Goal: Task Accomplishment & Management: Use online tool/utility

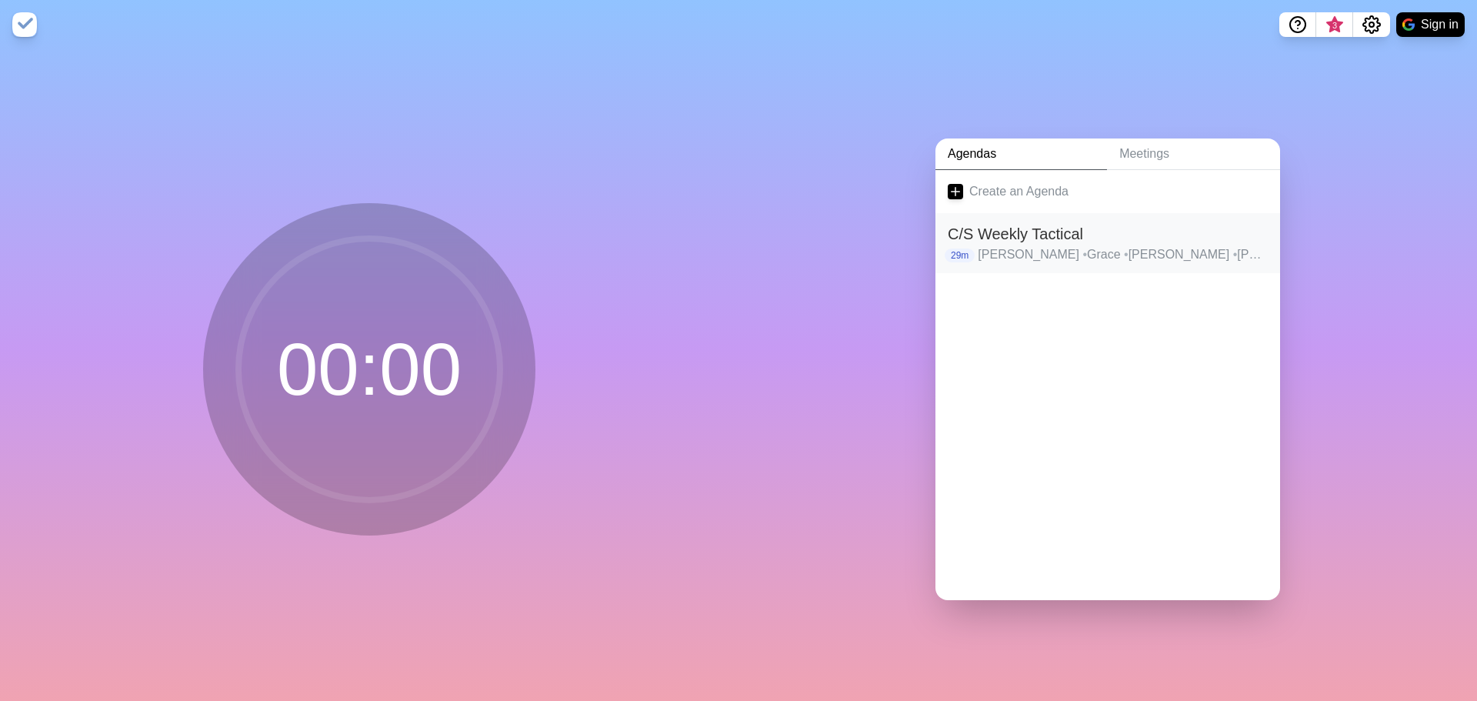
click at [1055, 214] on div "C/S Weekly Tactical 29m [PERSON_NAME] • Grace • [PERSON_NAME] • [PERSON_NAME] •…" at bounding box center [1107, 243] width 345 height 60
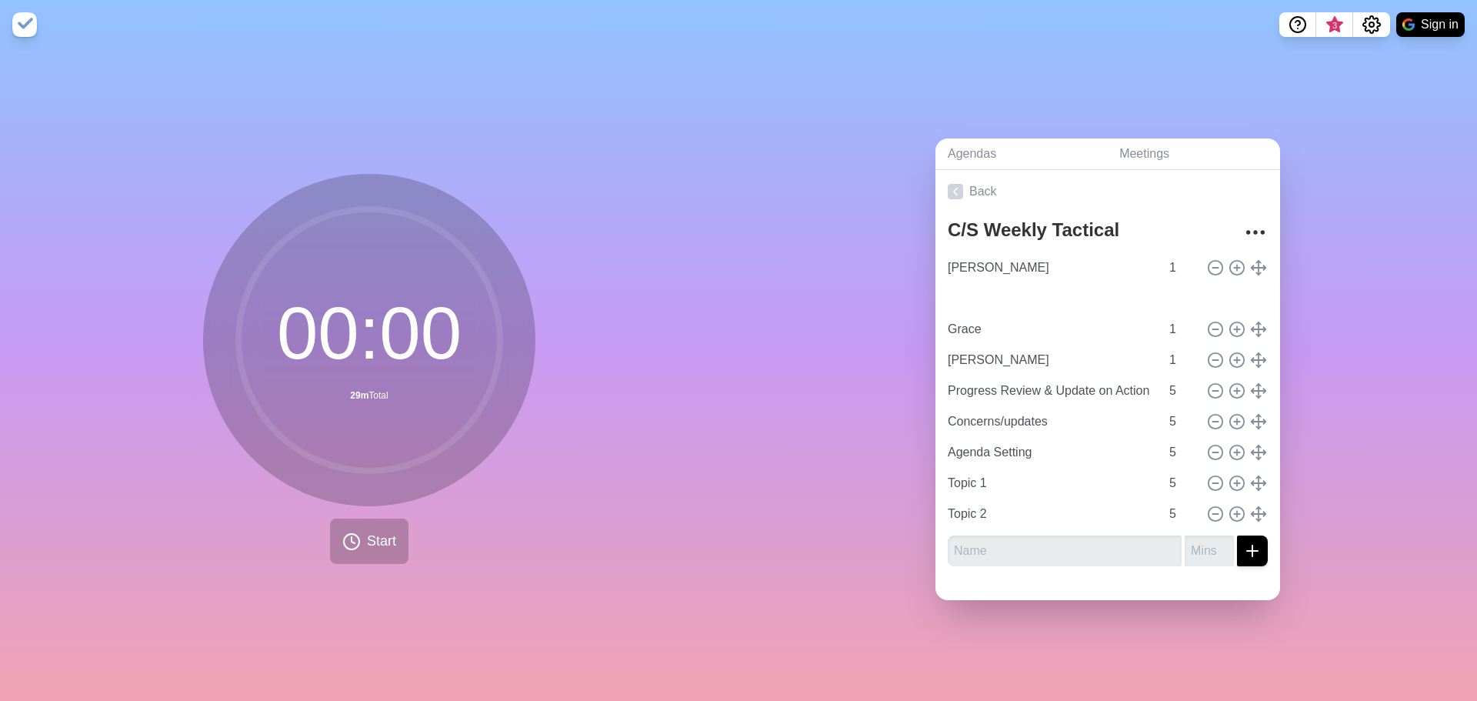
type input "[PERSON_NAME]"
type input "Grace"
click at [1228, 352] on icon at bounding box center [1236, 360] width 17 height 17
type input "[PERSON_NAME]"
type input "1"
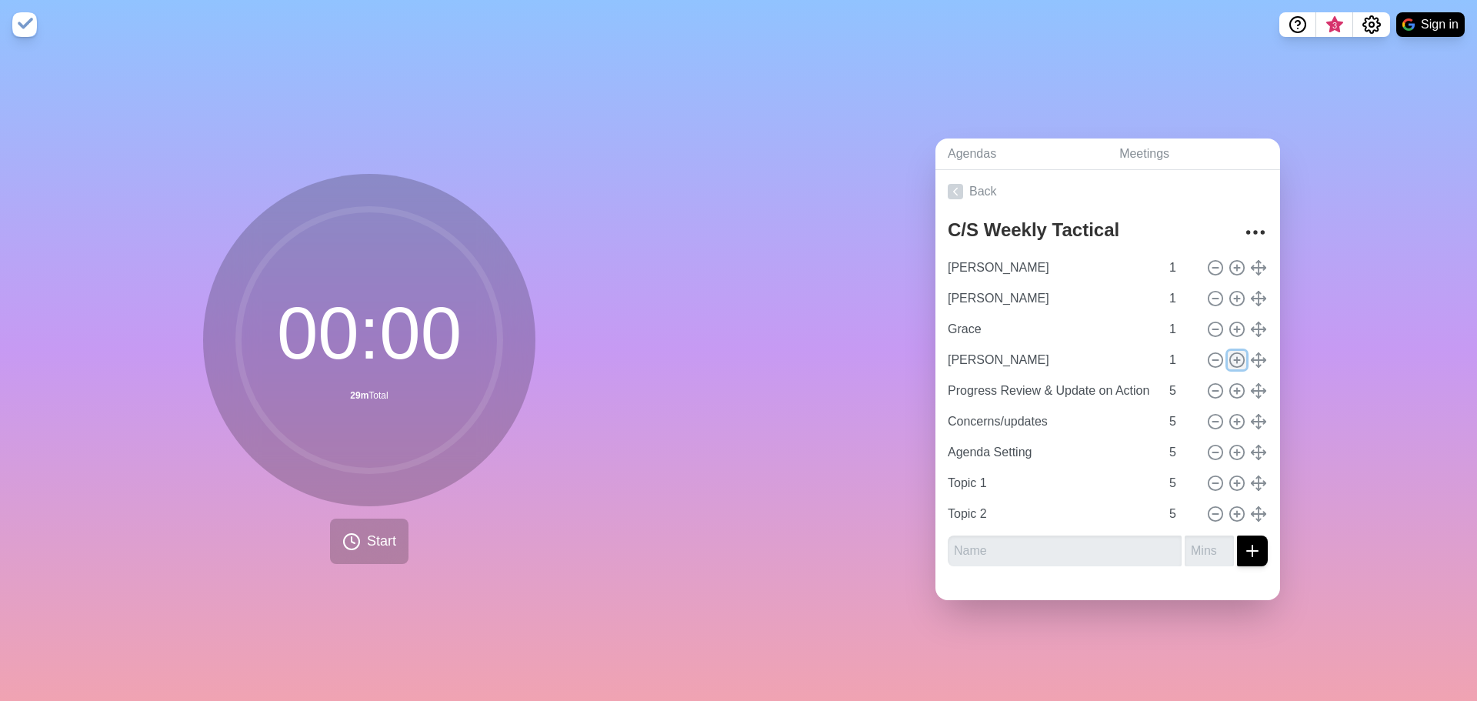
type input "Progress Review & Update on Action Items"
type input "Concerns/updates"
type input "Agenda Setting"
type input "Topic 1"
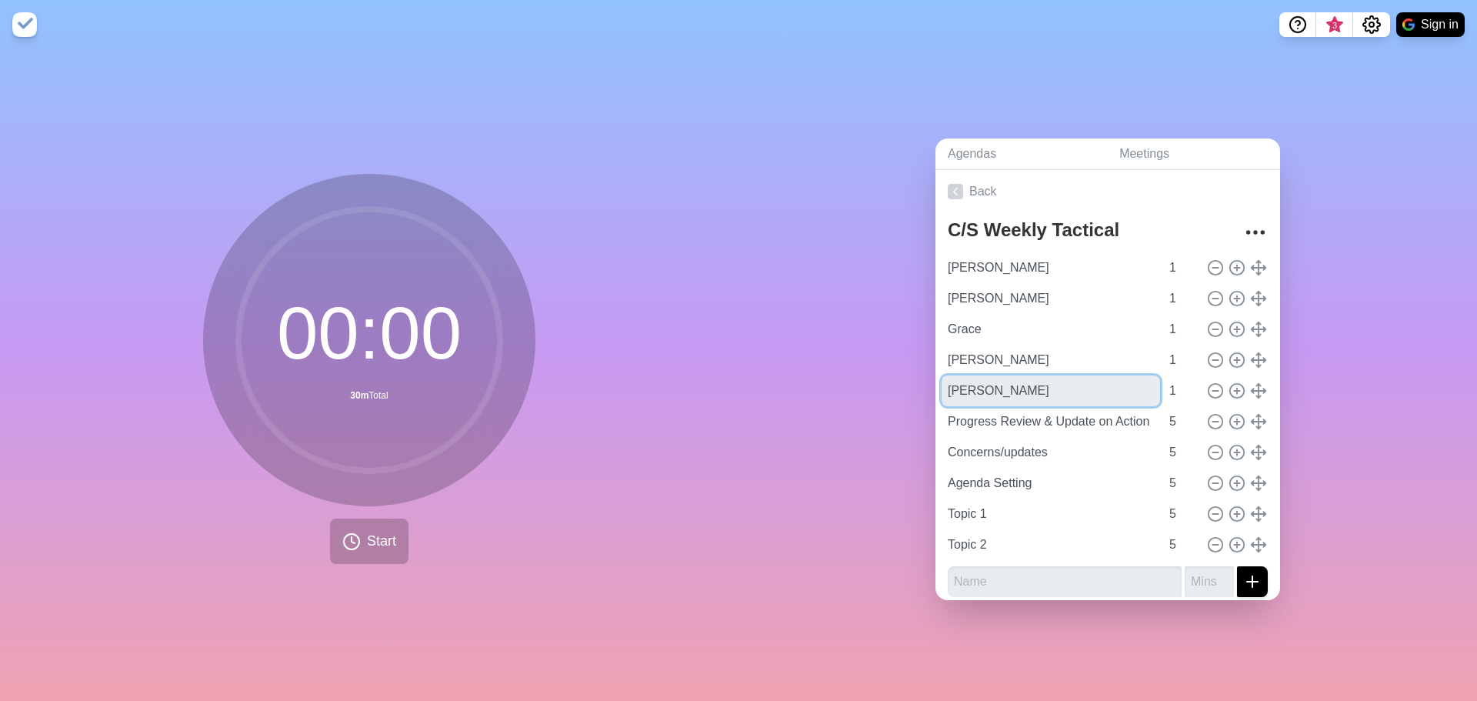
drag, startPoint x: 1025, startPoint y: 390, endPoint x: 916, endPoint y: 382, distance: 108.8
click at [915, 387] on div "Agendas Meetings Back C/S Weekly Tactical [PERSON_NAME] 1 Marcus 1 Grace 1 [PER…" at bounding box center [1107, 374] width 738 height 651
type input "Darwin"
type input "[PERSON_NAME]"
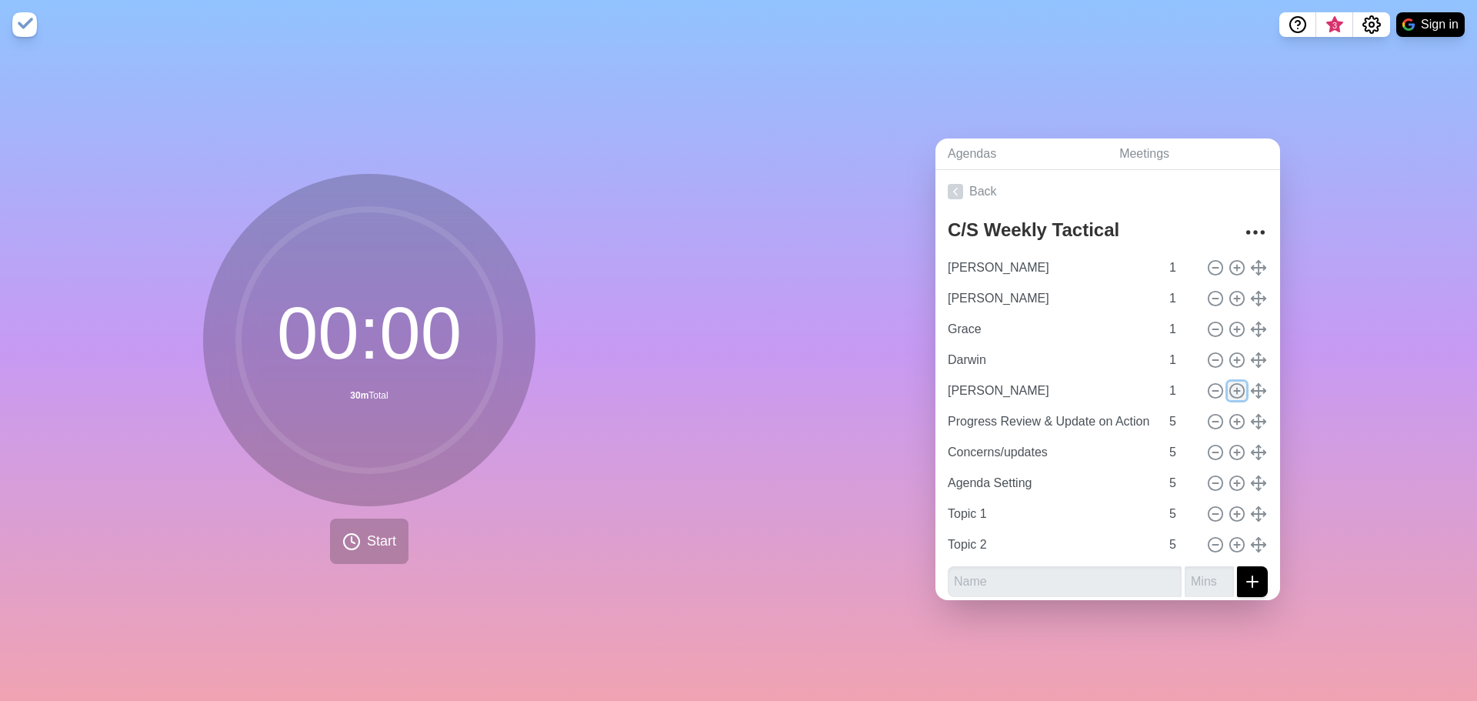
click at [1228, 382] on icon at bounding box center [1236, 390] width 17 height 17
type input "[PERSON_NAME]"
type input "1"
type input "Progress Review & Update on Action Items"
type input "Concerns/updates"
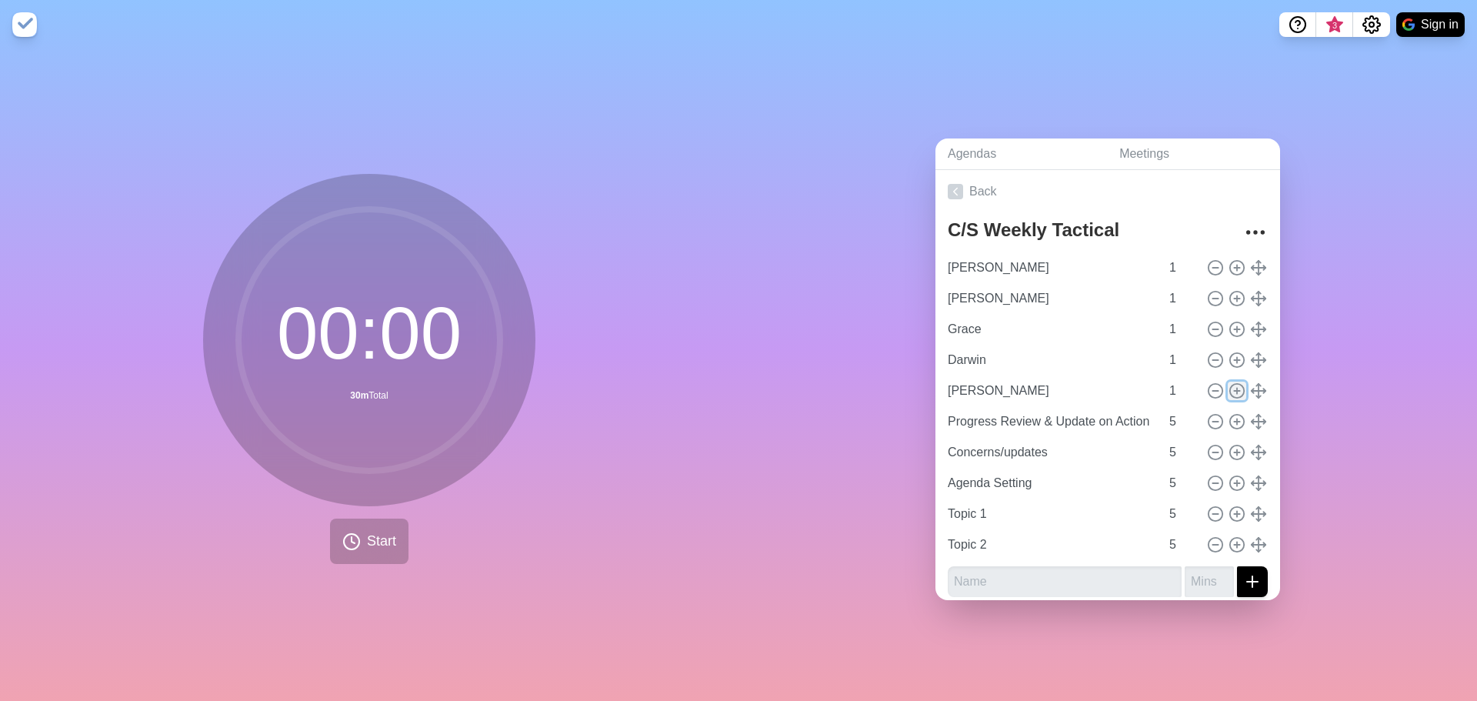
type input "Agenda Setting"
type input "Topic 1"
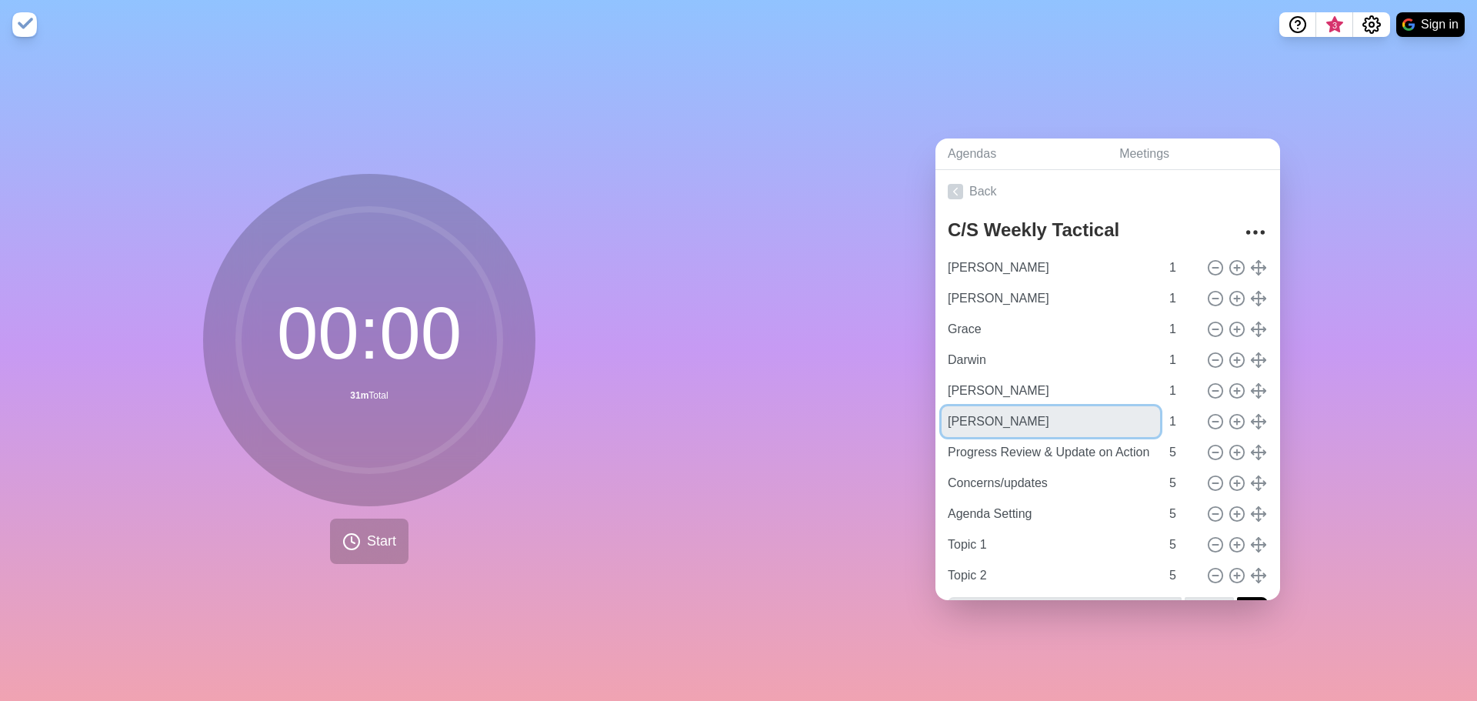
drag, startPoint x: 1021, startPoint y: 411, endPoint x: 871, endPoint y: 412, distance: 150.8
click at [871, 412] on div "Agendas Meetings Back C/S Weekly Tactical [PERSON_NAME] 1 Marcus 1 Grace 1 Darw…" at bounding box center [1107, 374] width 738 height 651
type input "[PERSON_NAME]"
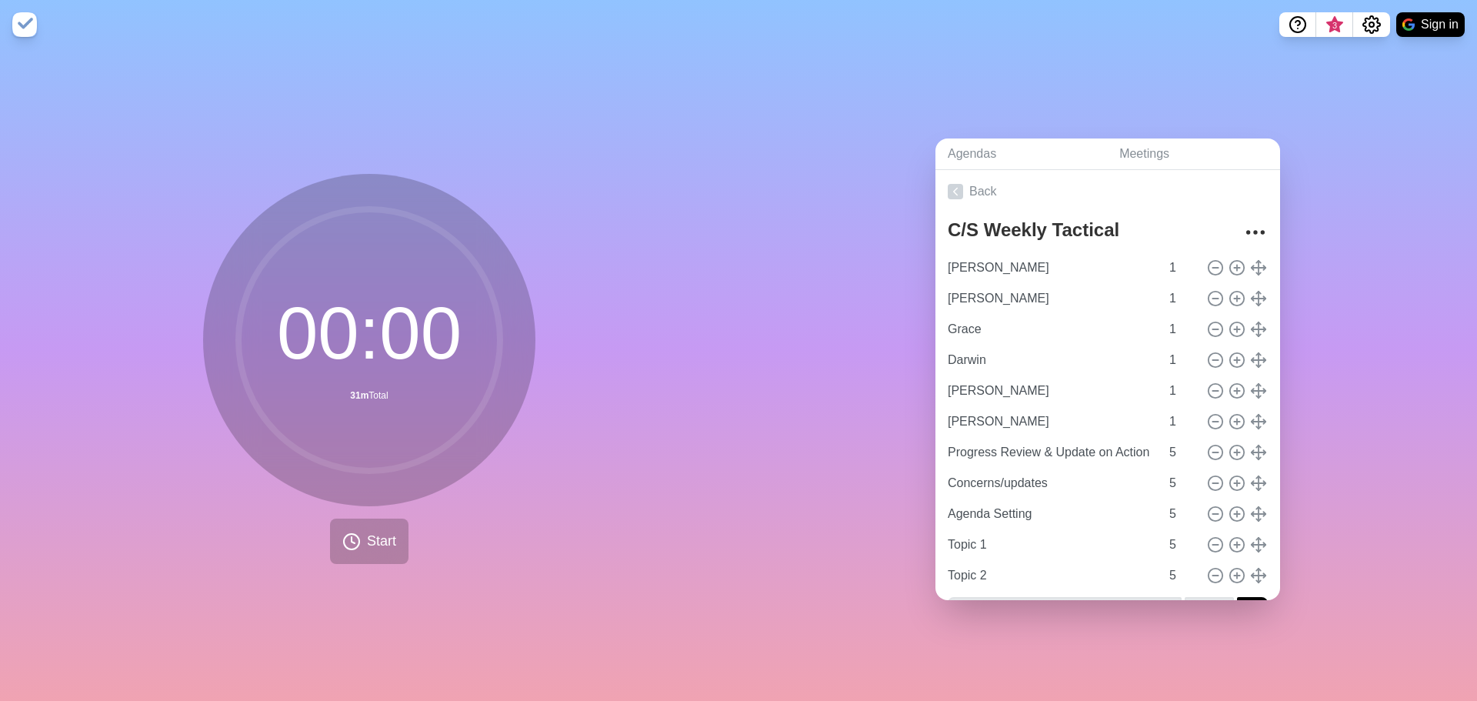
click at [1439, 387] on div "Agendas Meetings Back C/S Weekly Tactical [PERSON_NAME] 1 Marcus 1 Grace 1 Darw…" at bounding box center [1107, 374] width 738 height 651
click at [979, 538] on input "Topic 1" at bounding box center [1050, 544] width 218 height 31
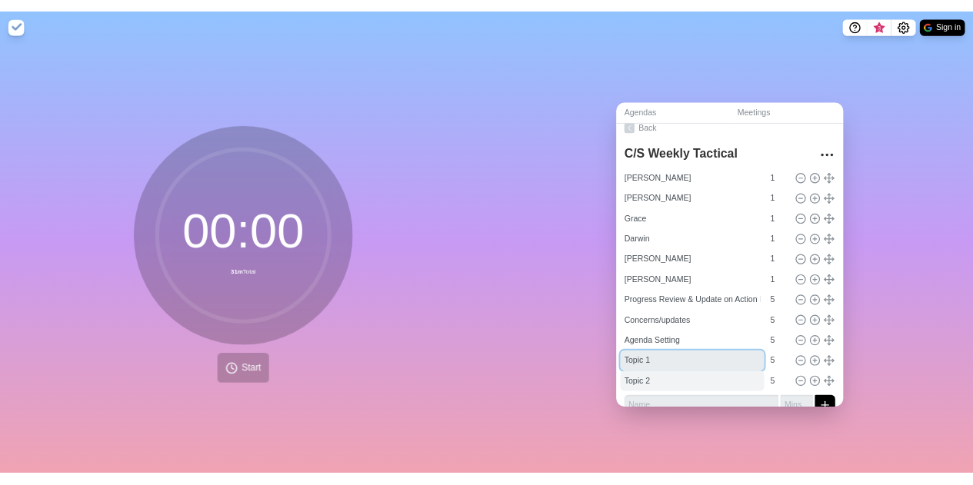
scroll to position [39, 0]
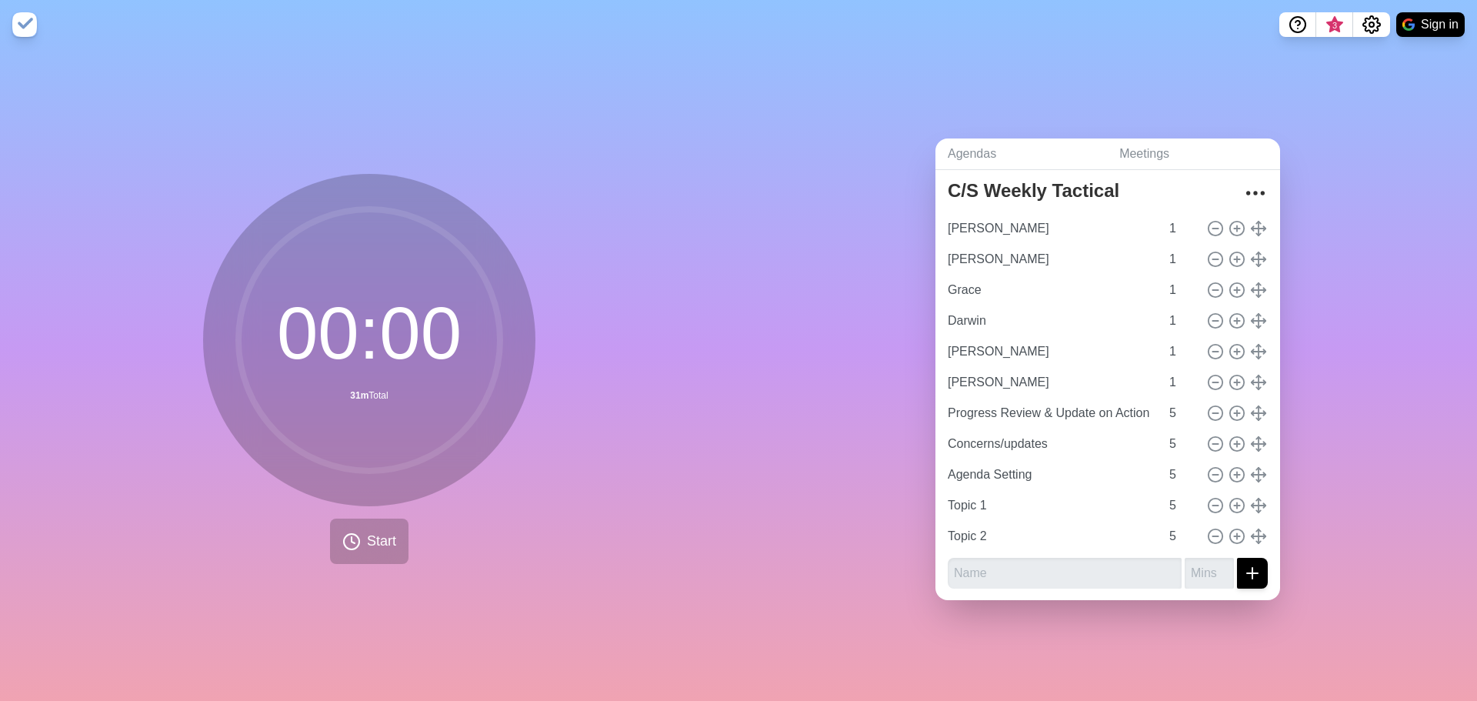
click at [935, 392] on div "C/S Weekly Tactical [PERSON_NAME] 1 [PERSON_NAME] 1 Grace 1 Darwin 1 [PERSON_NA…" at bounding box center [1107, 387] width 345 height 427
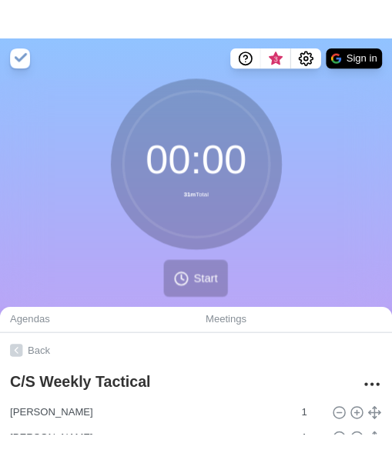
scroll to position [0, 0]
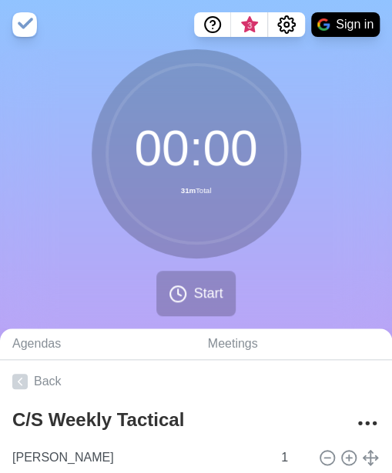
click at [365, 282] on div "00 : 00 31m Total Start" at bounding box center [196, 188] width 392 height 279
click at [244, 311] on div "00 : 00 31m Total Start" at bounding box center [196, 188] width 392 height 279
click at [216, 303] on span "Start" at bounding box center [207, 293] width 29 height 21
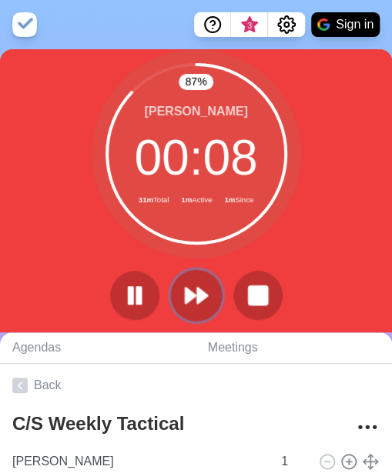
click at [194, 280] on button at bounding box center [196, 295] width 52 height 52
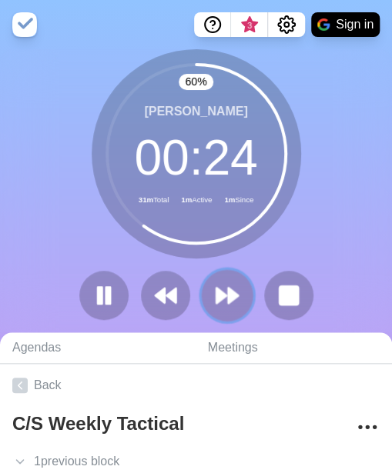
click at [214, 288] on icon at bounding box center [227, 295] width 26 height 26
click at [225, 301] on icon at bounding box center [227, 295] width 26 height 26
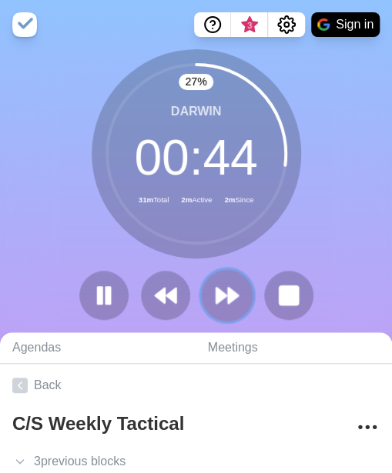
click at [231, 301] on polygon at bounding box center [233, 295] width 10 height 15
click at [235, 288] on icon at bounding box center [227, 295] width 26 height 26
click at [222, 292] on polygon at bounding box center [221, 295] width 10 height 15
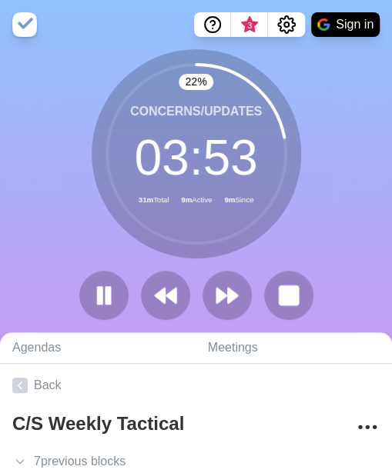
click at [126, 282] on div at bounding box center [196, 295] width 246 height 49
click at [108, 296] on rect at bounding box center [107, 295] width 5 height 17
